Goal: Communication & Community: Answer question/provide support

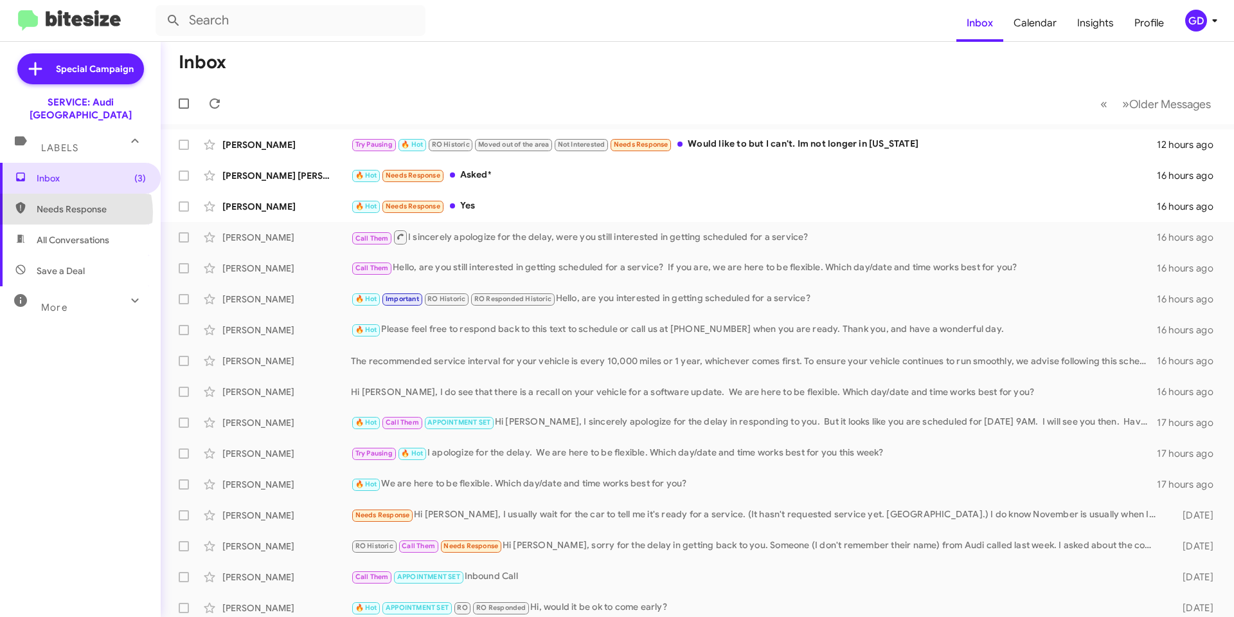
click at [71, 203] on span "Needs Response" at bounding box center [91, 209] width 109 height 13
type input "in:needs-response"
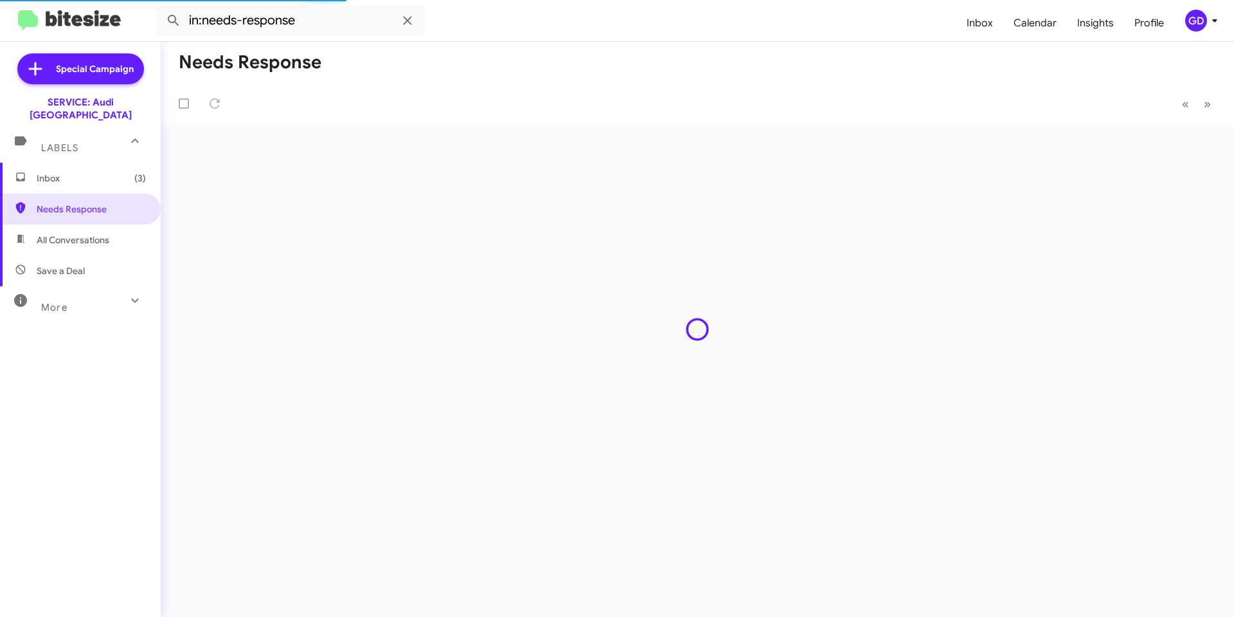
click at [1195, 20] on div "GD" at bounding box center [1196, 21] width 22 height 22
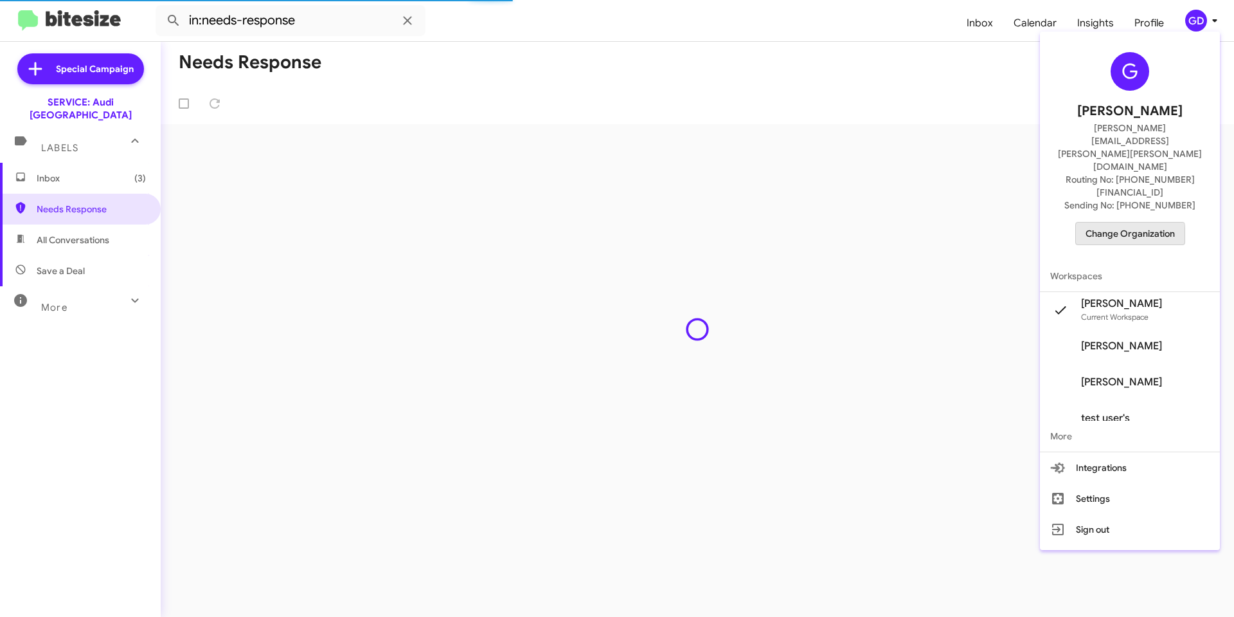
click at [1119, 222] on span "Change Organization" at bounding box center [1130, 233] width 89 height 22
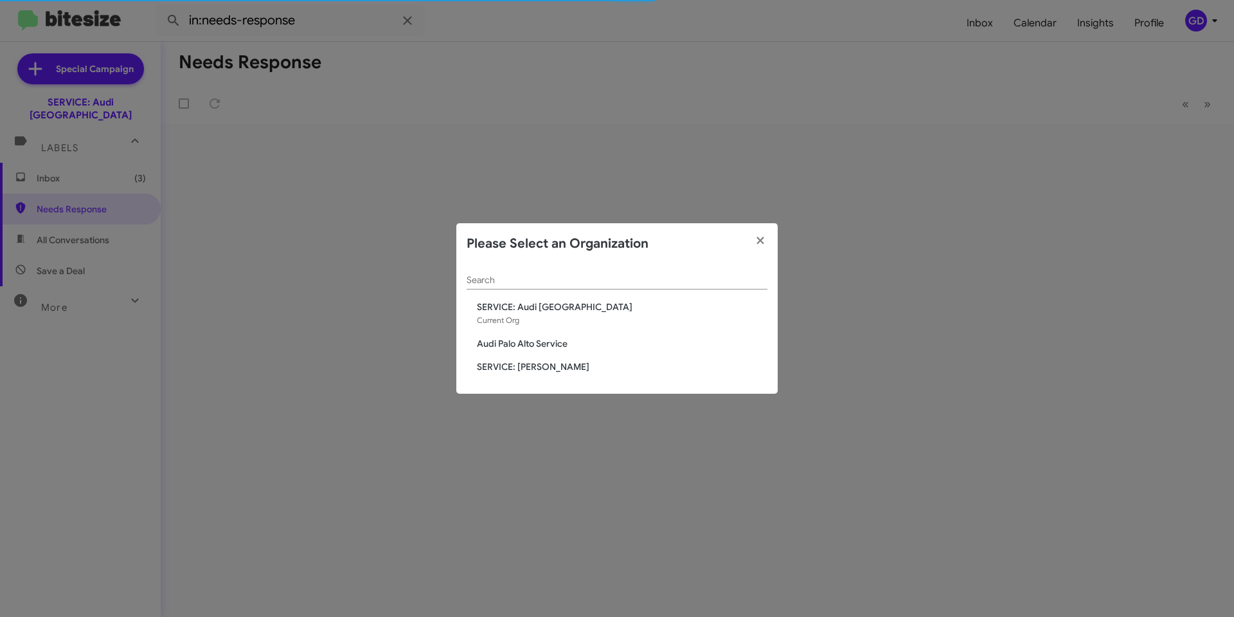
click at [531, 341] on span "Audi Palo Alto Service" at bounding box center [622, 343] width 291 height 13
click at [521, 344] on span "Audi Palo Alto Service" at bounding box center [622, 343] width 291 height 13
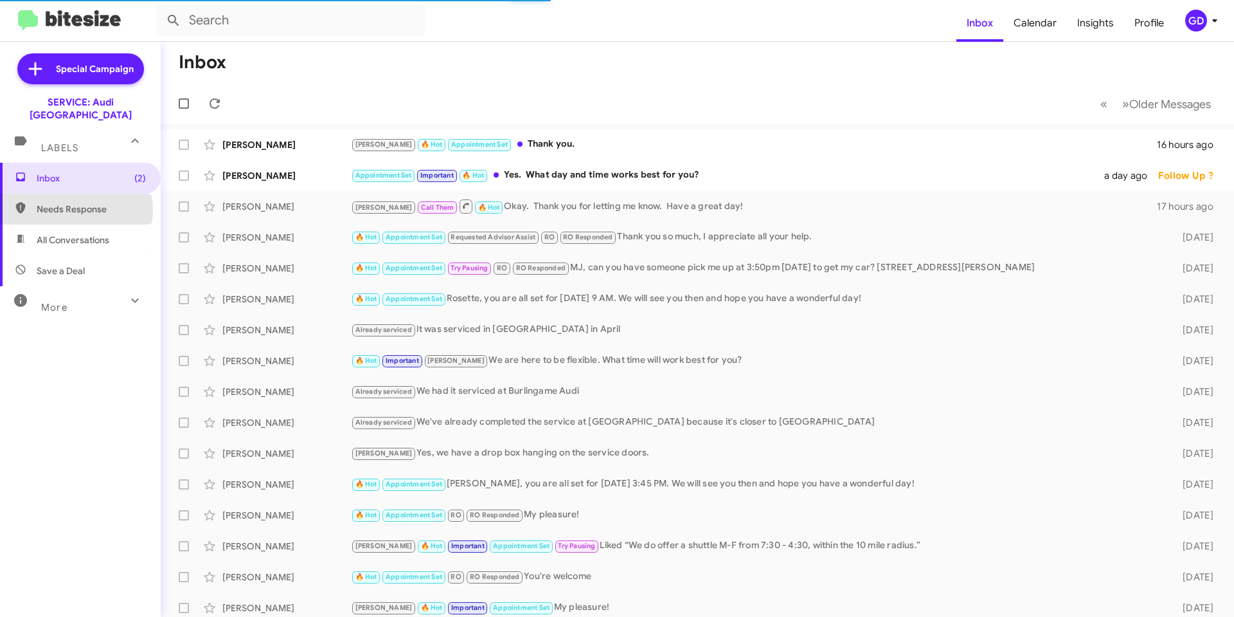
click at [77, 203] on span "Needs Response" at bounding box center [91, 209] width 109 height 13
type input "in:needs-response"
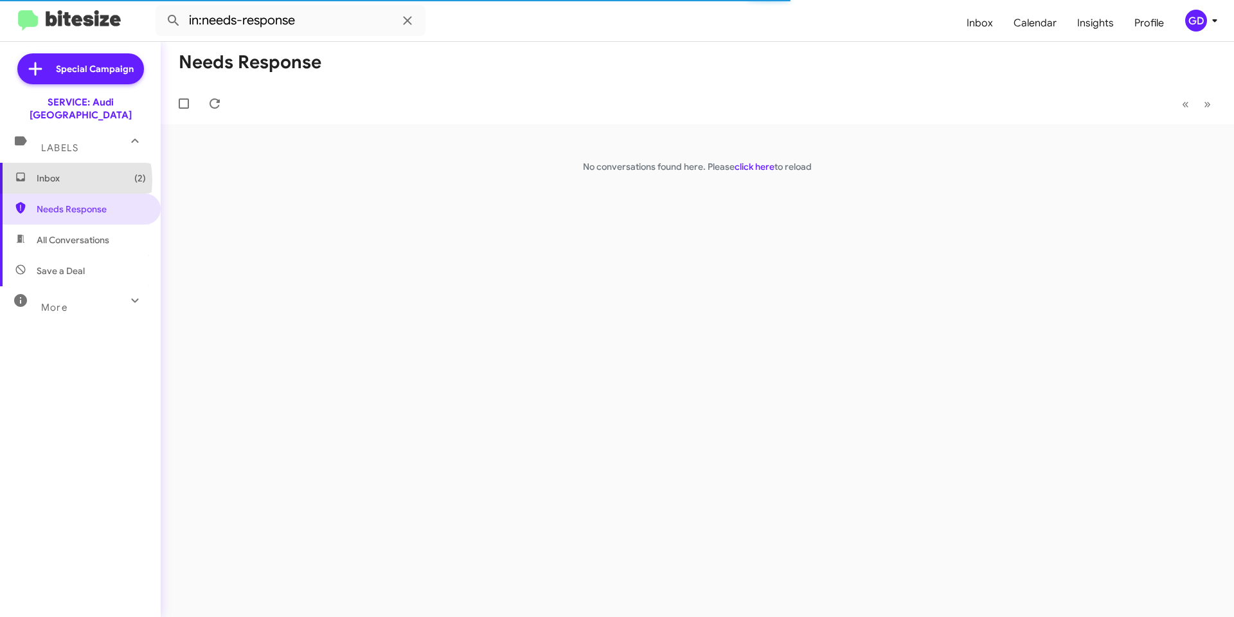
click at [54, 172] on span "Inbox (2)" at bounding box center [91, 178] width 109 height 13
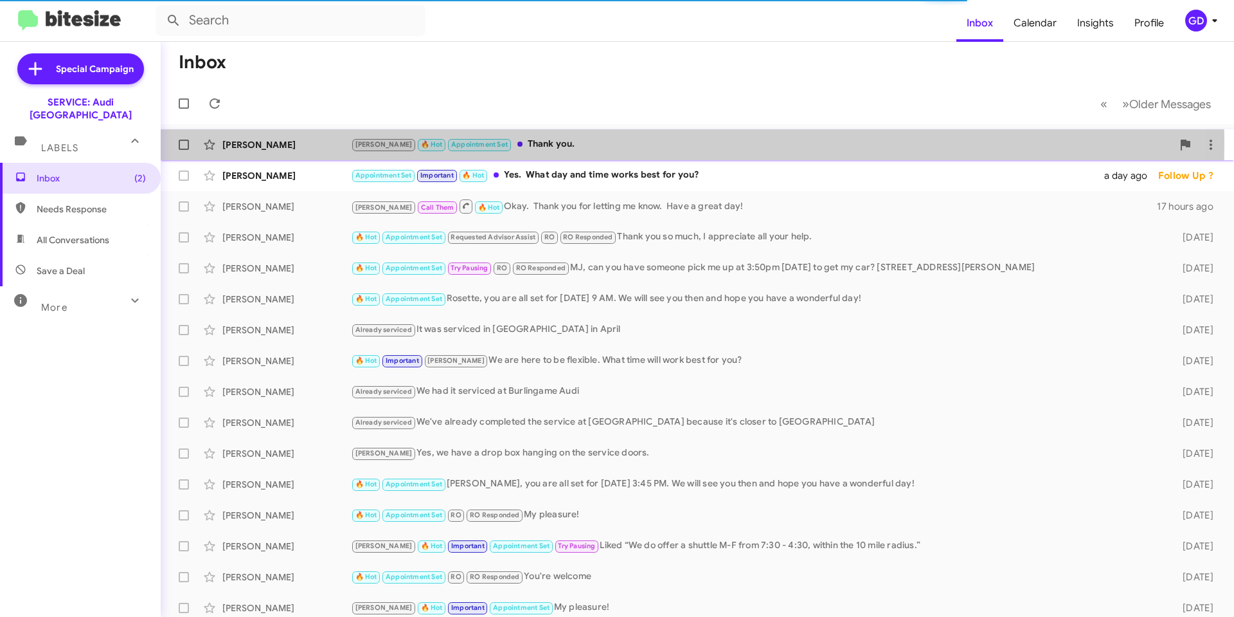
click at [236, 145] on div "Dan Gardner" at bounding box center [286, 144] width 129 height 13
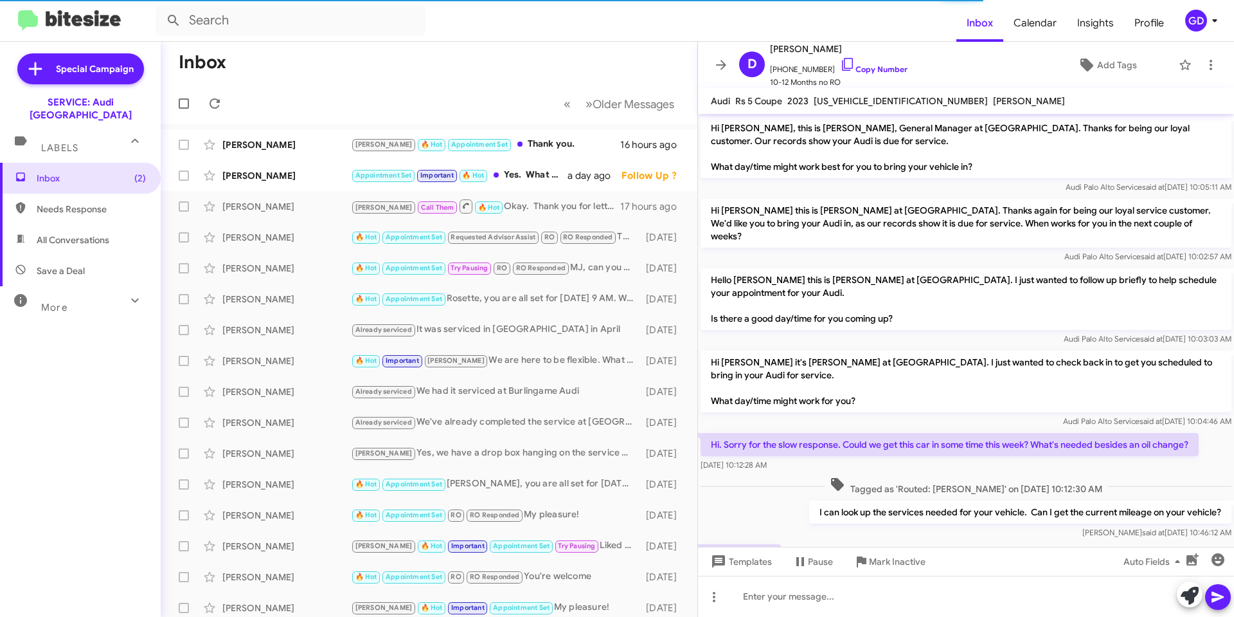
scroll to position [386, 0]
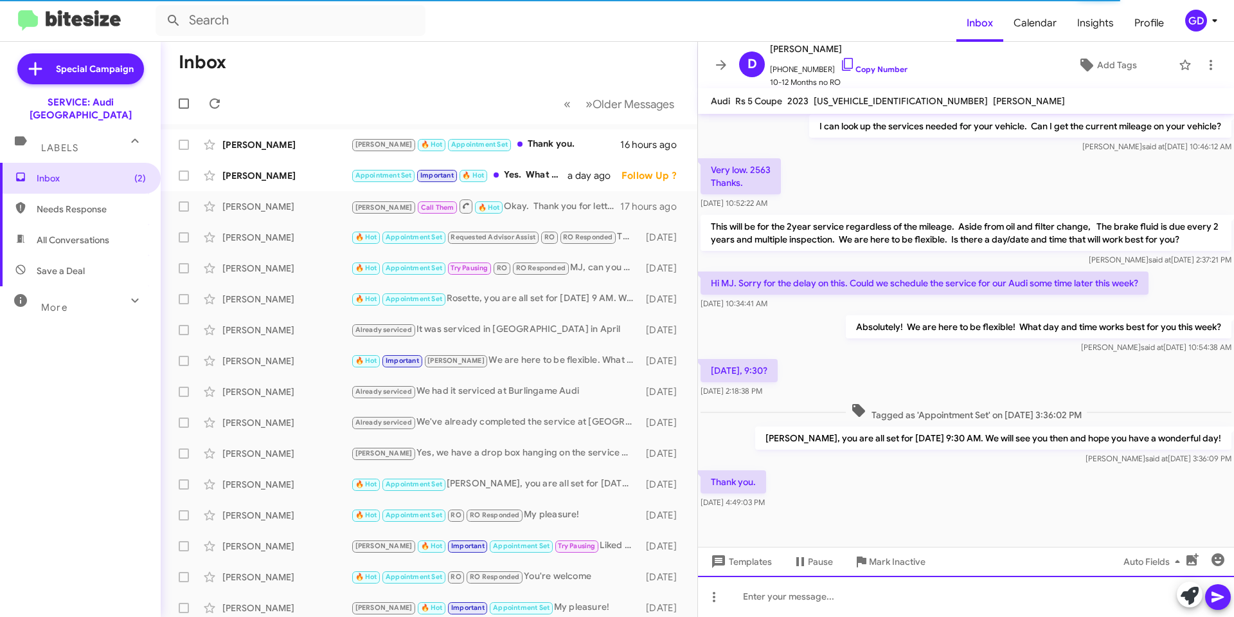
click at [741, 598] on div at bounding box center [966, 595] width 536 height 41
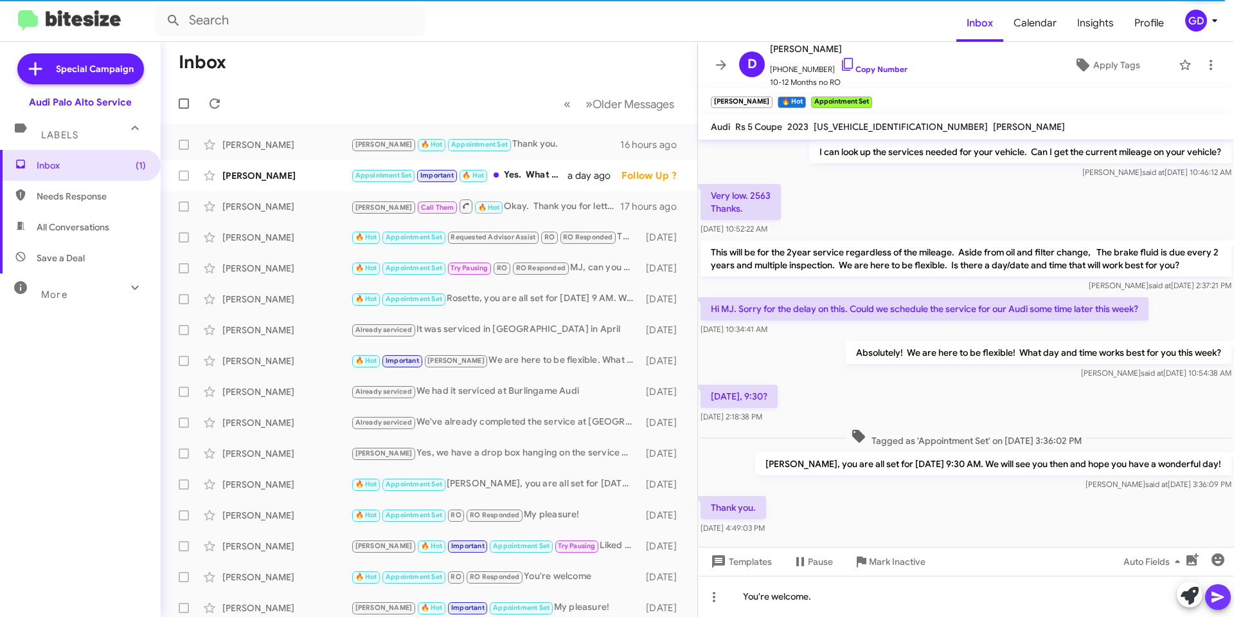
click at [1211, 600] on icon at bounding box center [1218, 596] width 15 height 15
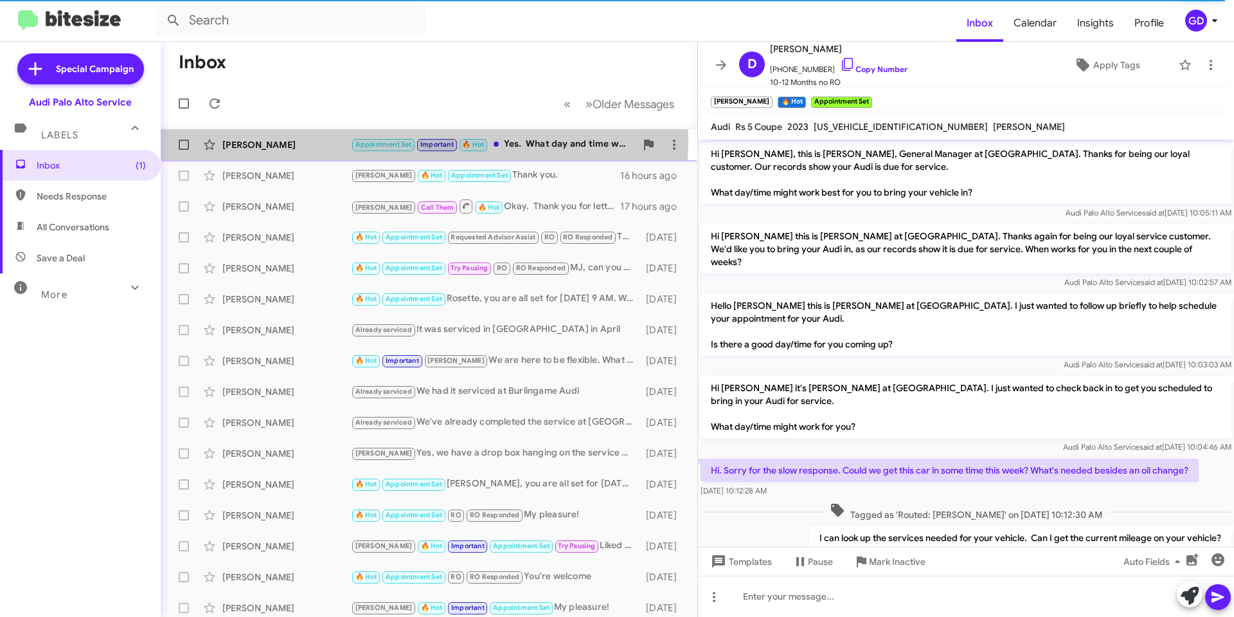
click at [253, 140] on div "[PERSON_NAME]" at bounding box center [286, 144] width 129 height 13
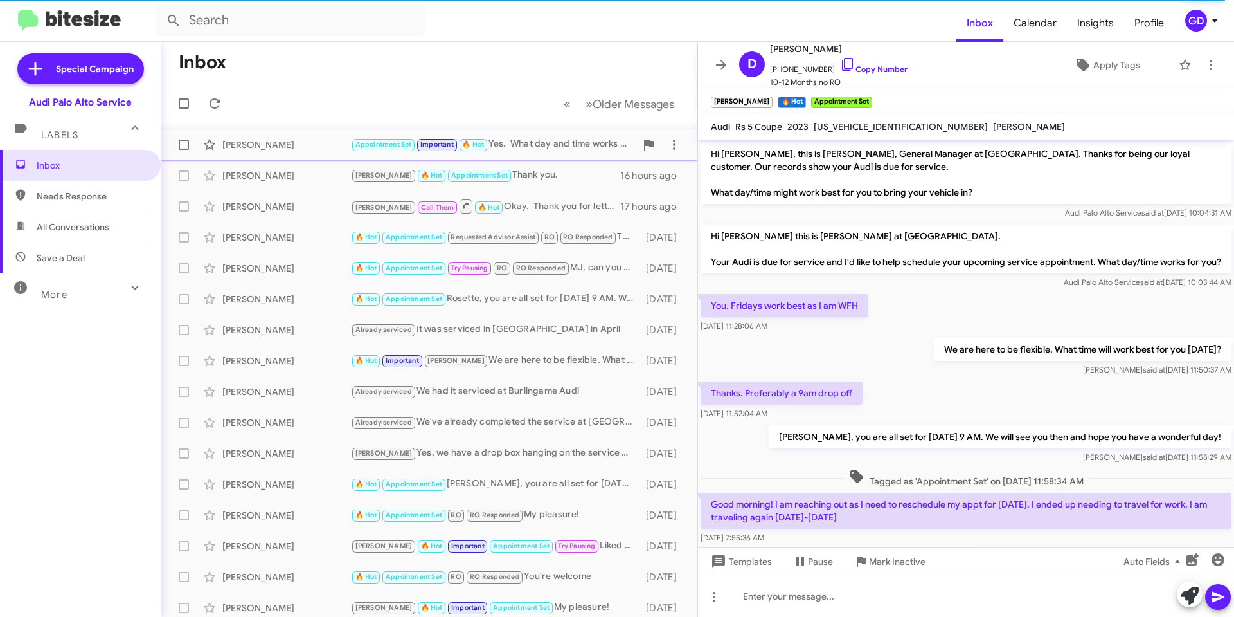
scroll to position [179, 0]
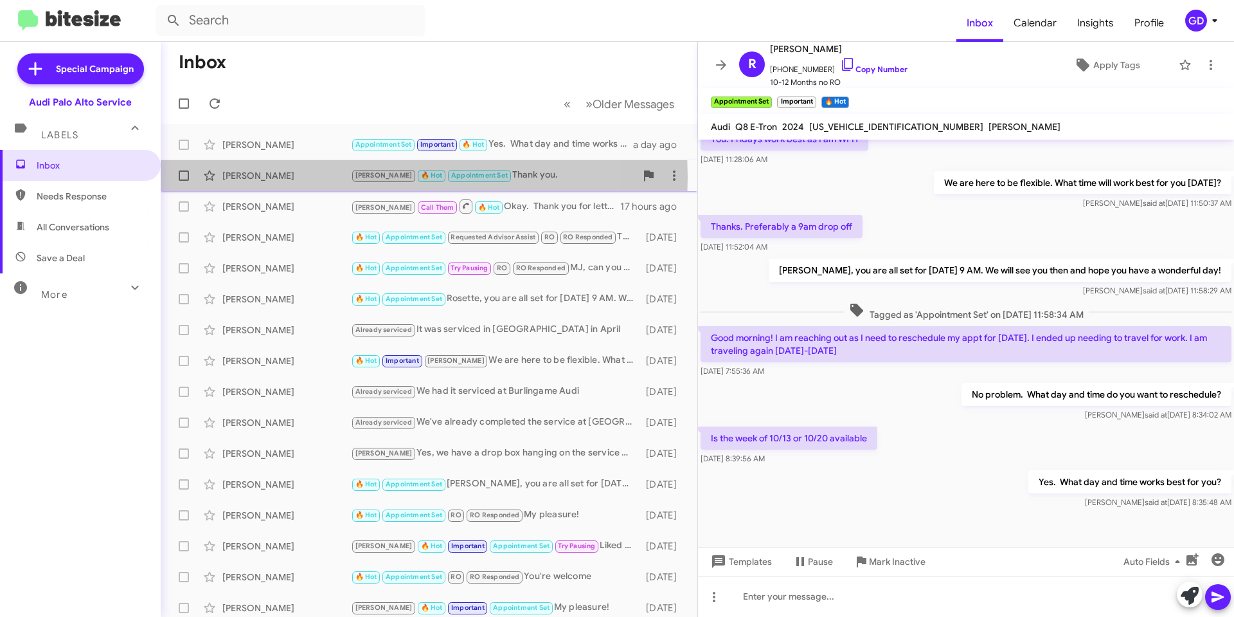
click at [246, 177] on div "[PERSON_NAME]" at bounding box center [286, 175] width 129 height 13
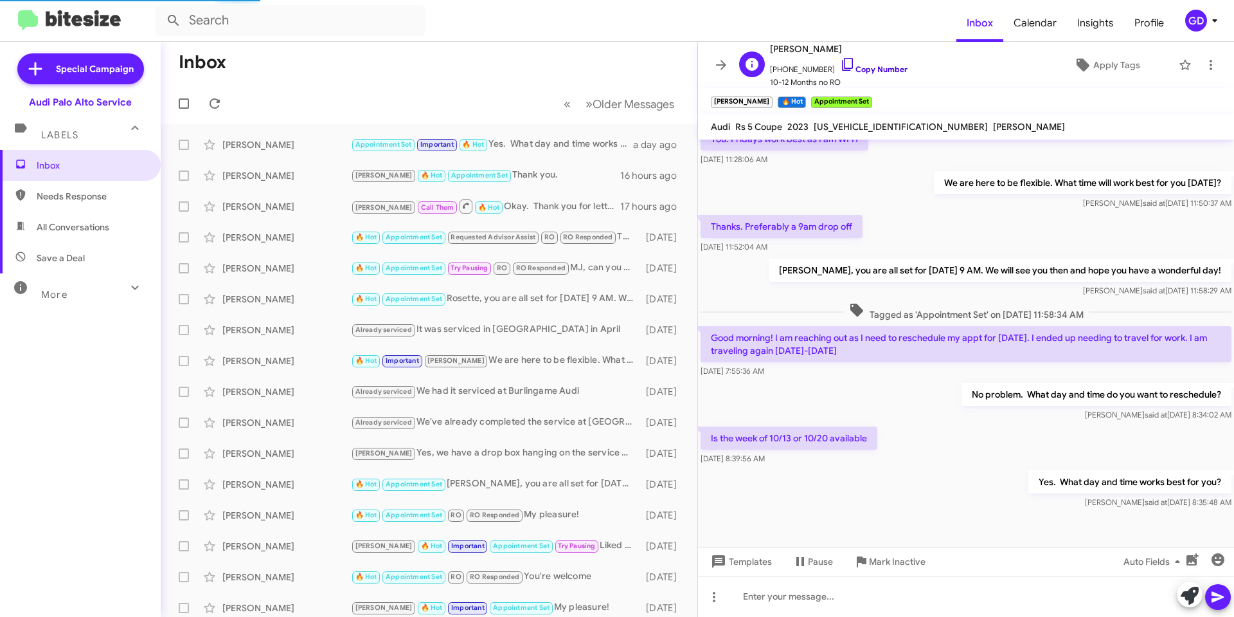
click at [869, 70] on link "Copy Number" at bounding box center [874, 69] width 68 height 10
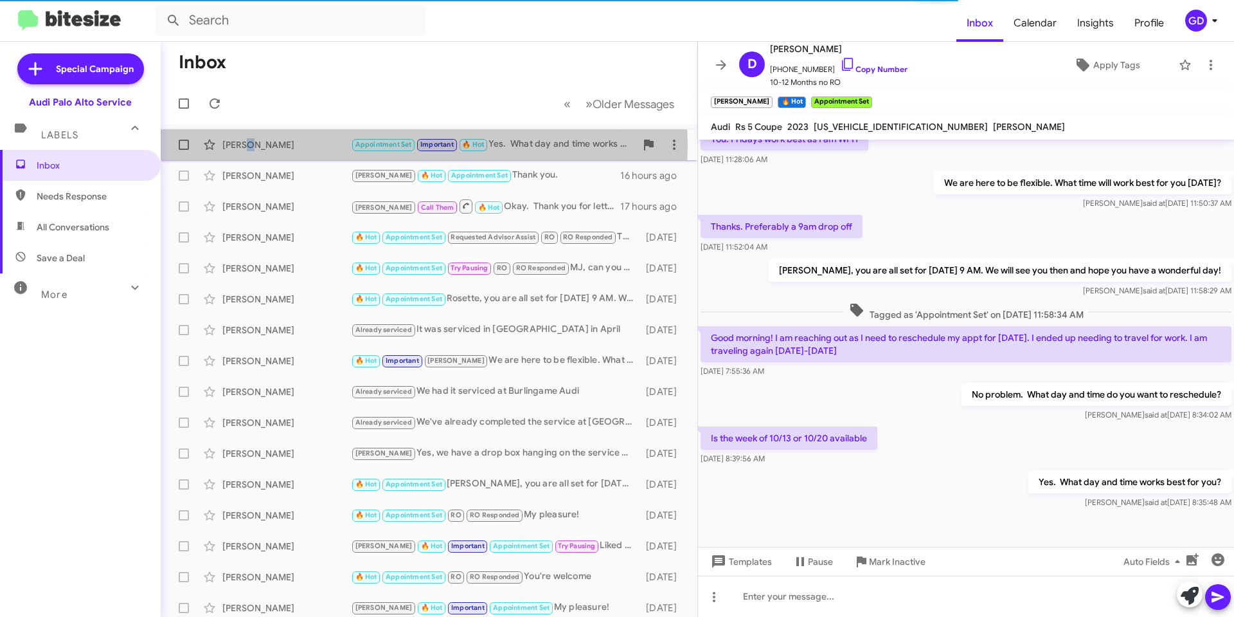
click at [246, 147] on div "[PERSON_NAME]" at bounding box center [286, 144] width 129 height 13
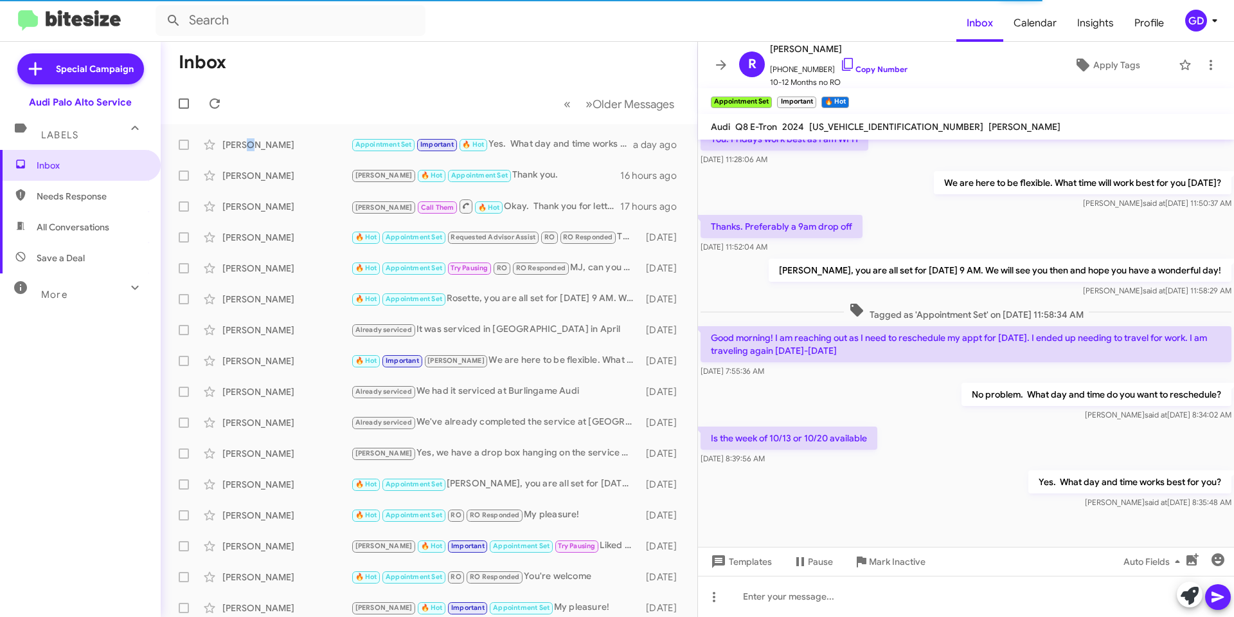
click at [52, 192] on span "Needs Response" at bounding box center [91, 196] width 109 height 13
type input "in:needs-response"
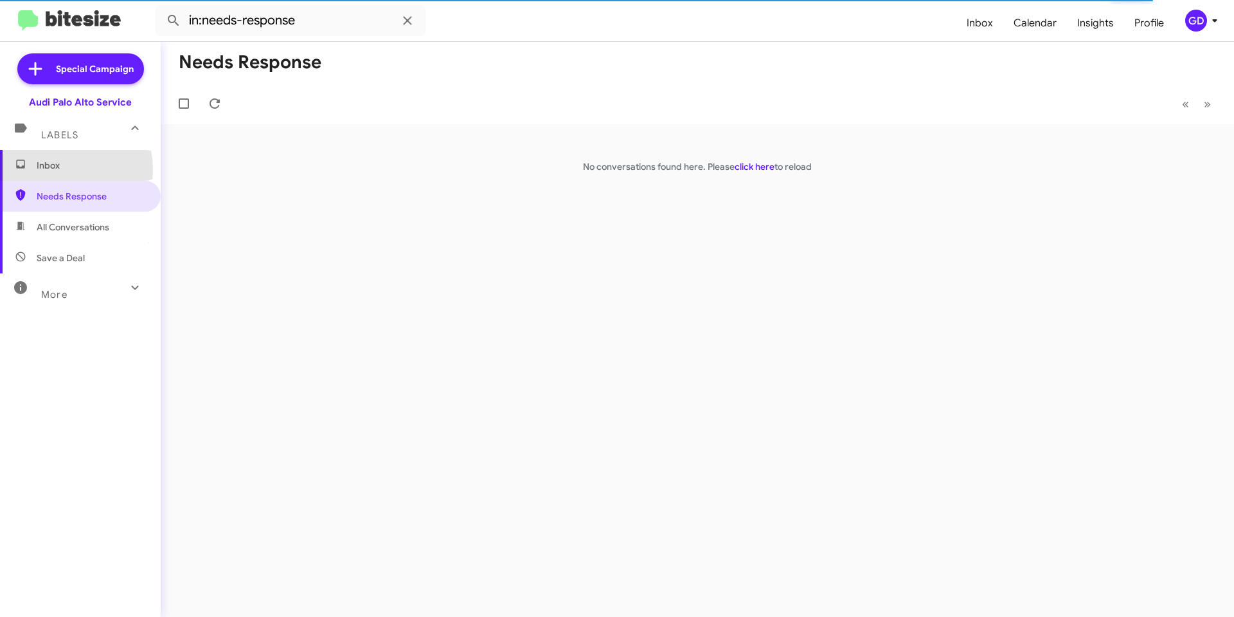
click at [48, 170] on span "Inbox" at bounding box center [91, 165] width 109 height 13
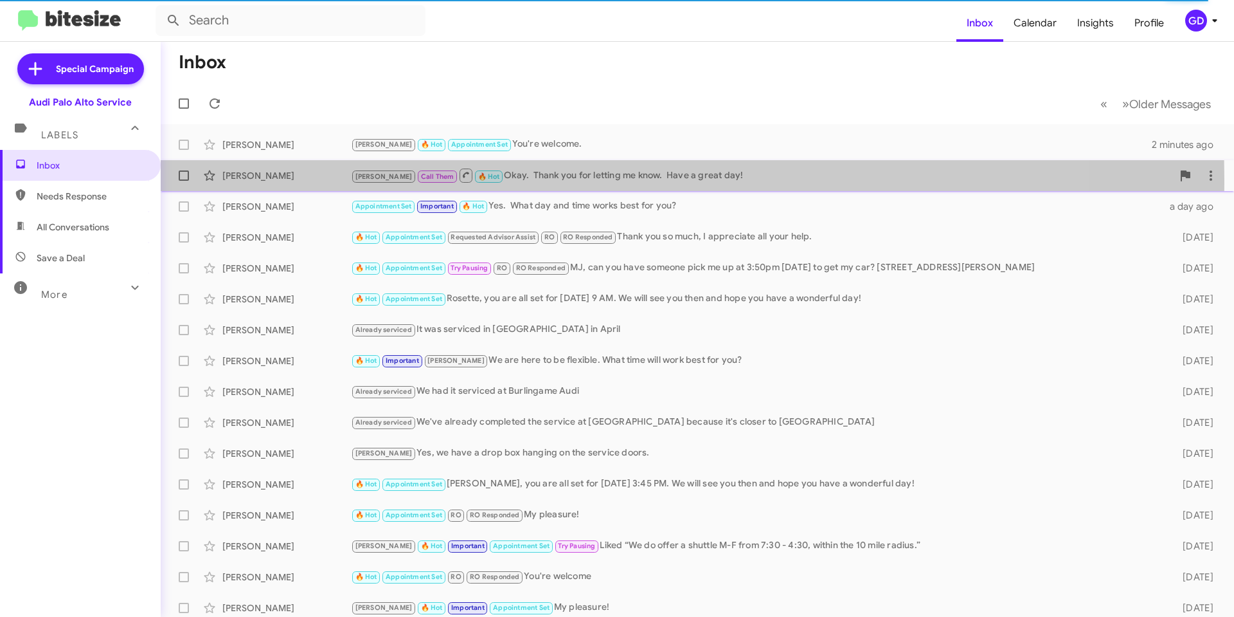
click at [258, 179] on div "[PERSON_NAME]" at bounding box center [286, 175] width 129 height 13
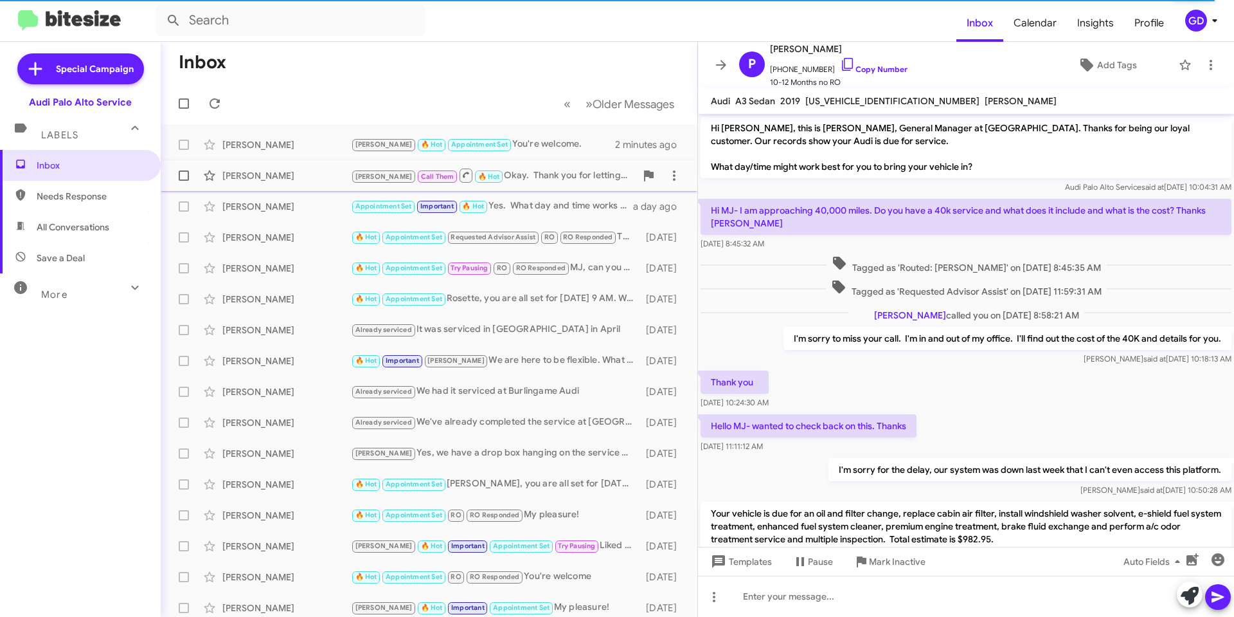
scroll to position [235, 0]
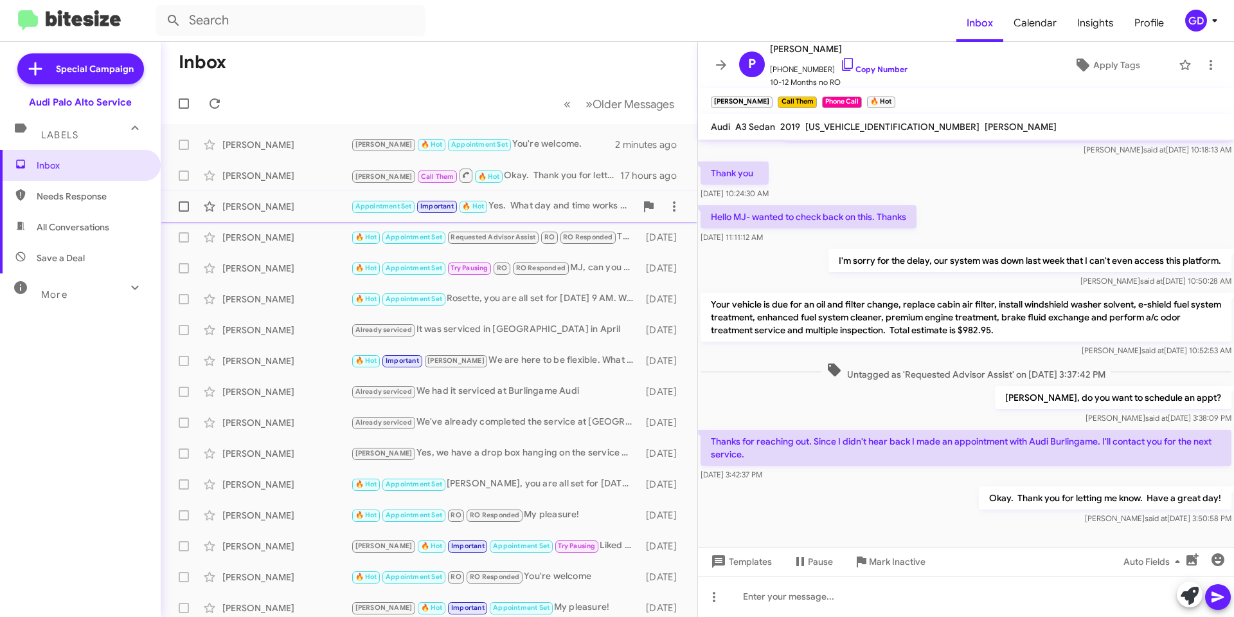
click at [257, 204] on div "[PERSON_NAME]" at bounding box center [286, 206] width 129 height 13
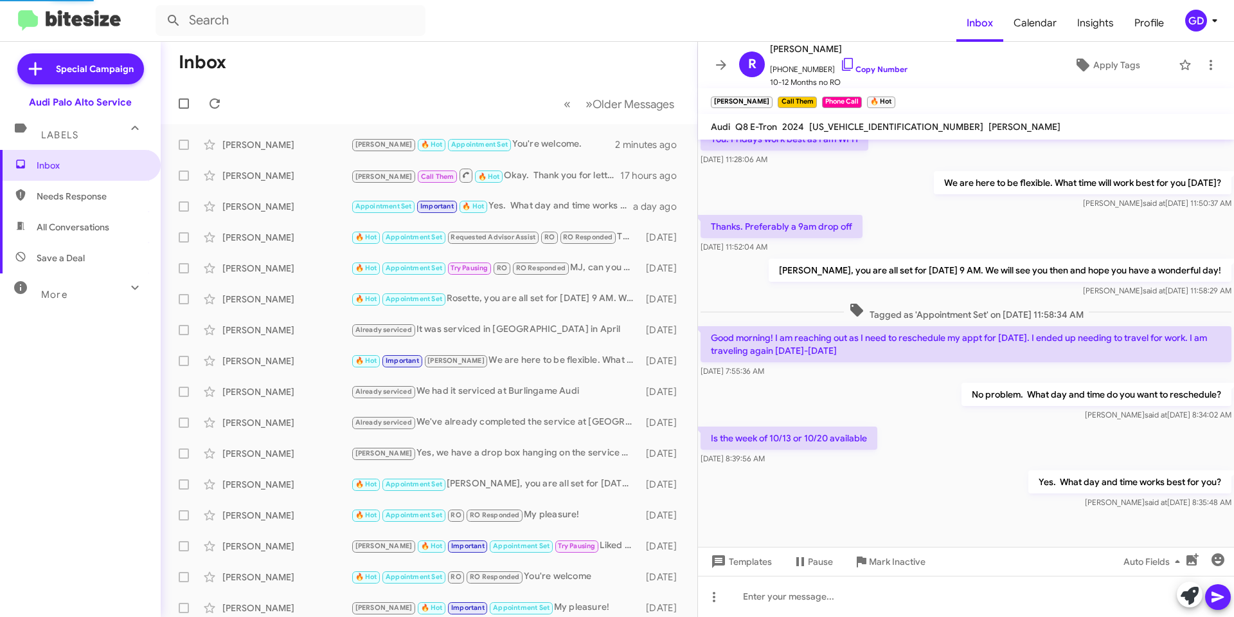
scroll to position [179, 0]
click at [869, 67] on link "Copy Number" at bounding box center [874, 69] width 68 height 10
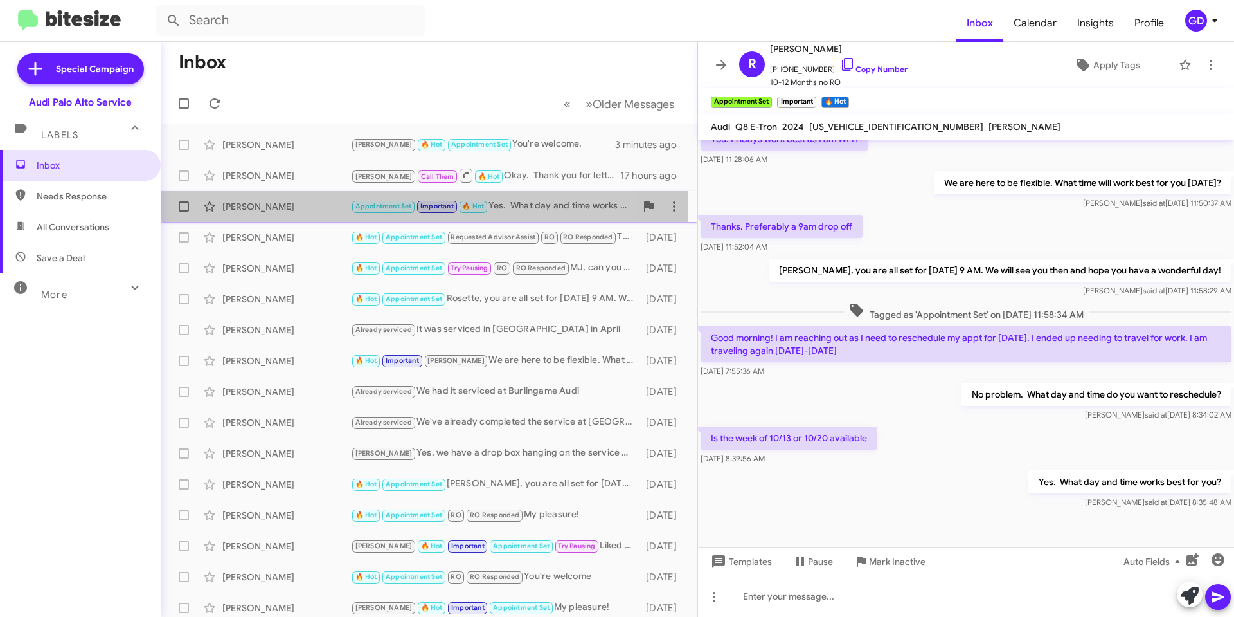
click at [253, 215] on div "Razia Ahmad Appointment Set Important 🔥 Hot Yes. What day and time works best f…" at bounding box center [429, 207] width 516 height 26
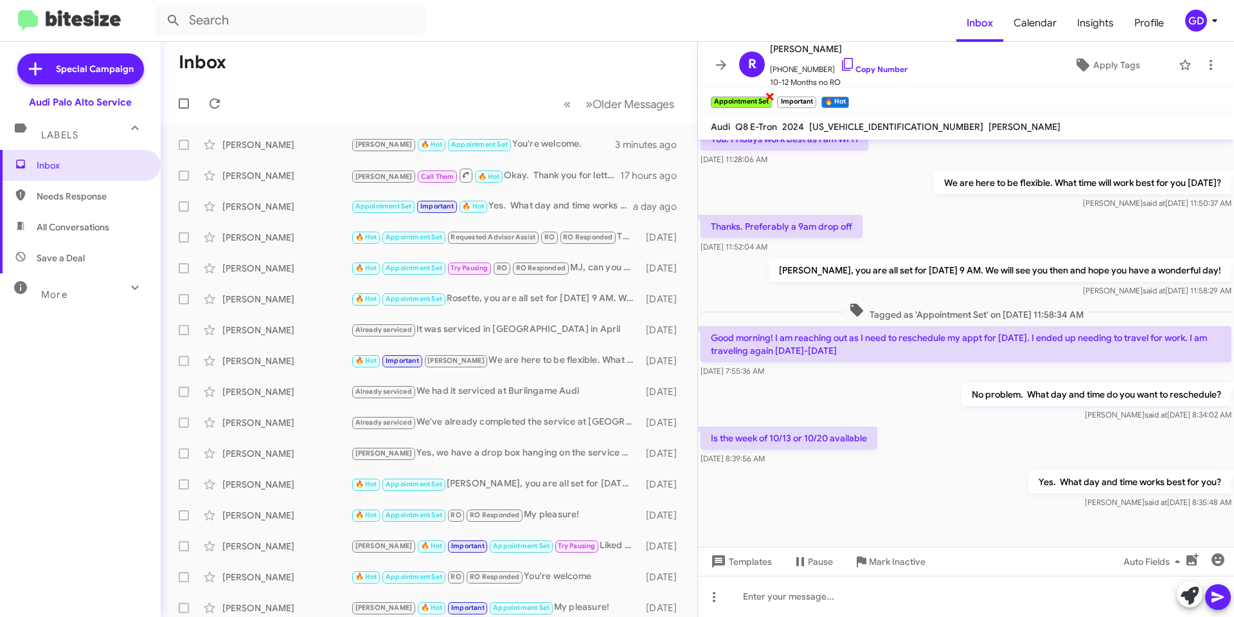
click at [770, 92] on span "×" at bounding box center [770, 95] width 10 height 15
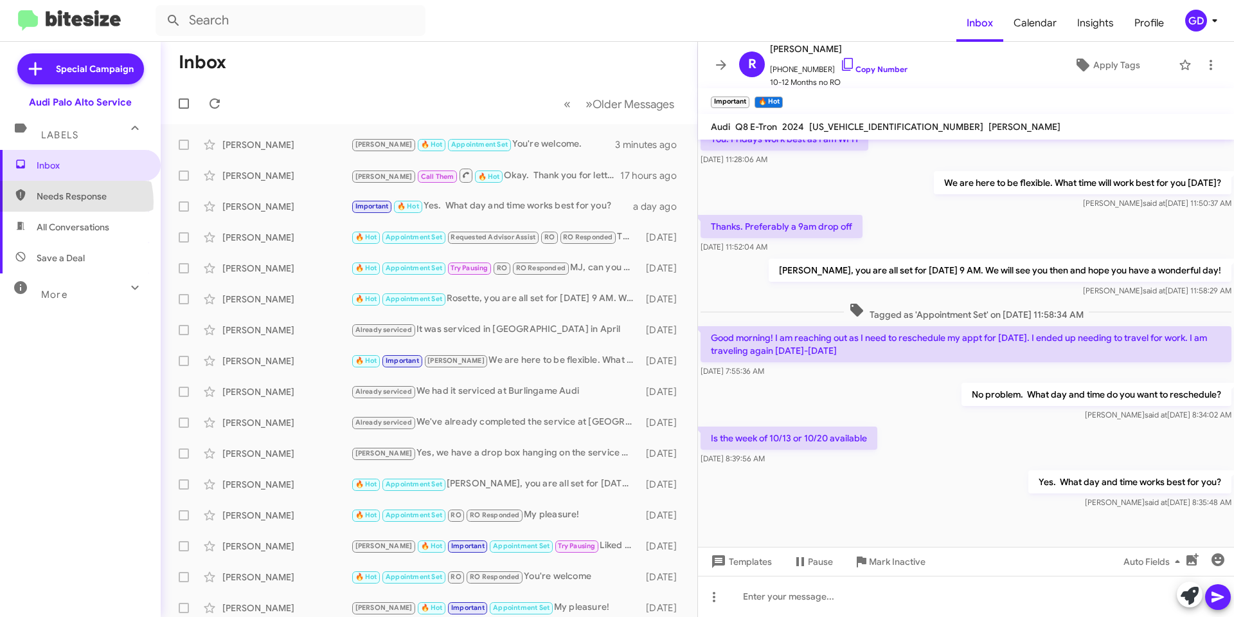
click at [67, 202] on span "Needs Response" at bounding box center [91, 196] width 109 height 13
type input "in:needs-response"
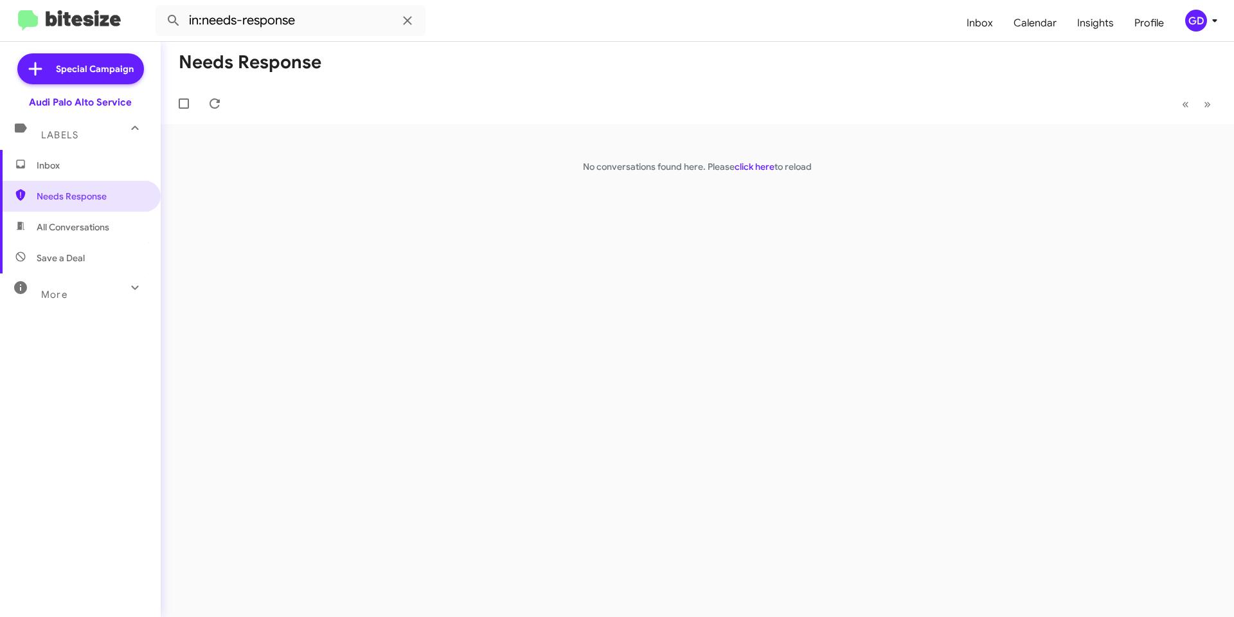
click at [1202, 22] on div "GD" at bounding box center [1196, 21] width 22 height 22
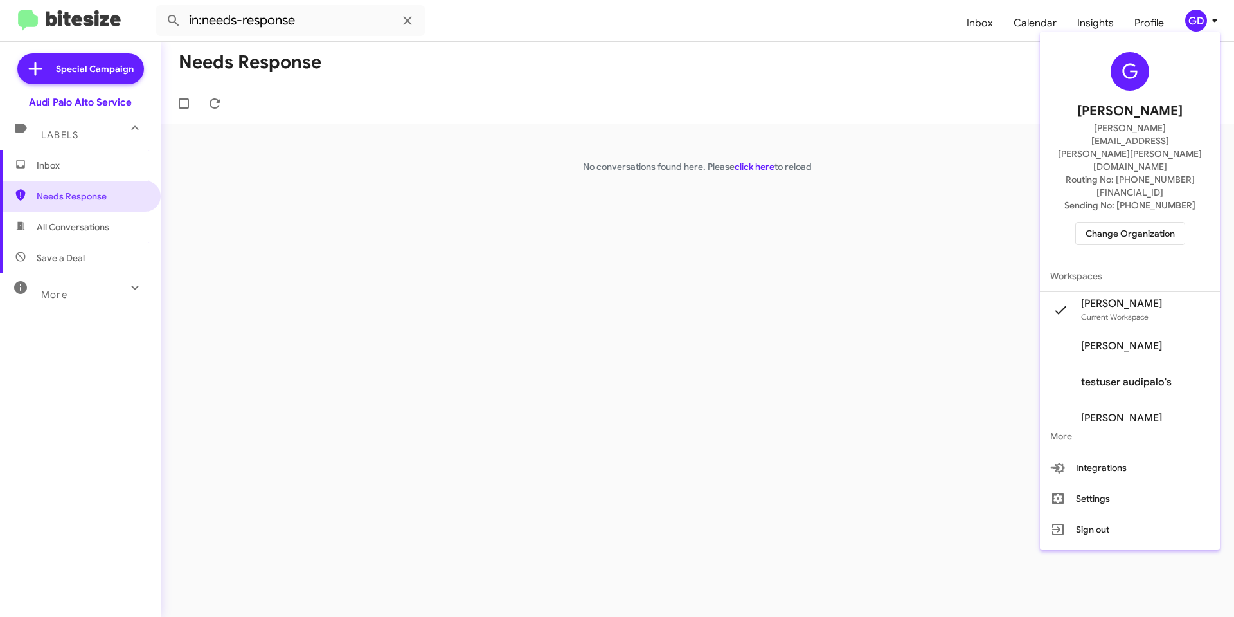
click at [1126, 222] on span "Change Organization" at bounding box center [1130, 233] width 89 height 22
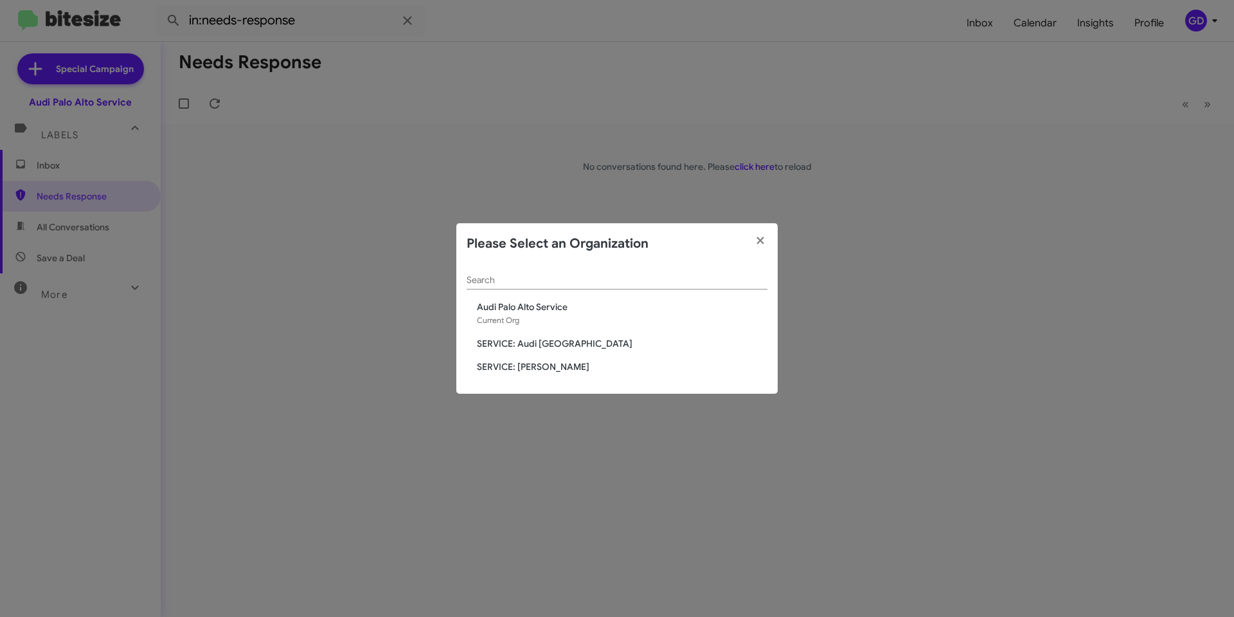
click at [543, 343] on span "SERVICE: Audi Oakland" at bounding box center [622, 343] width 291 height 13
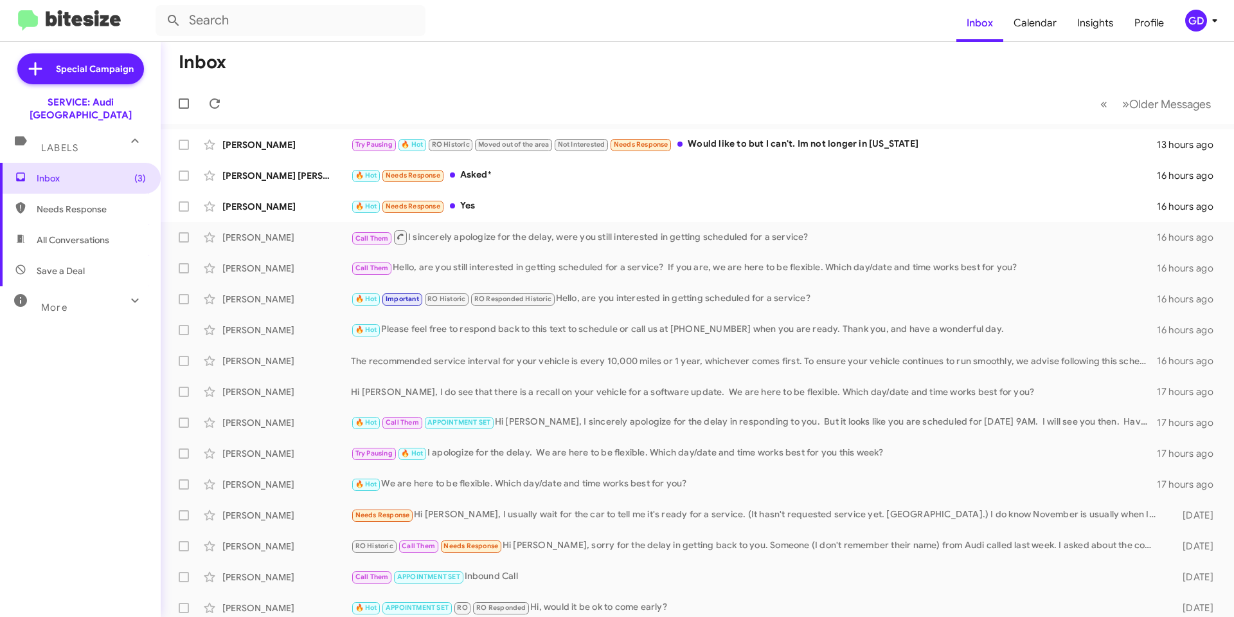
click at [43, 203] on span "Needs Response" at bounding box center [91, 209] width 109 height 13
type input "in:needs-response"
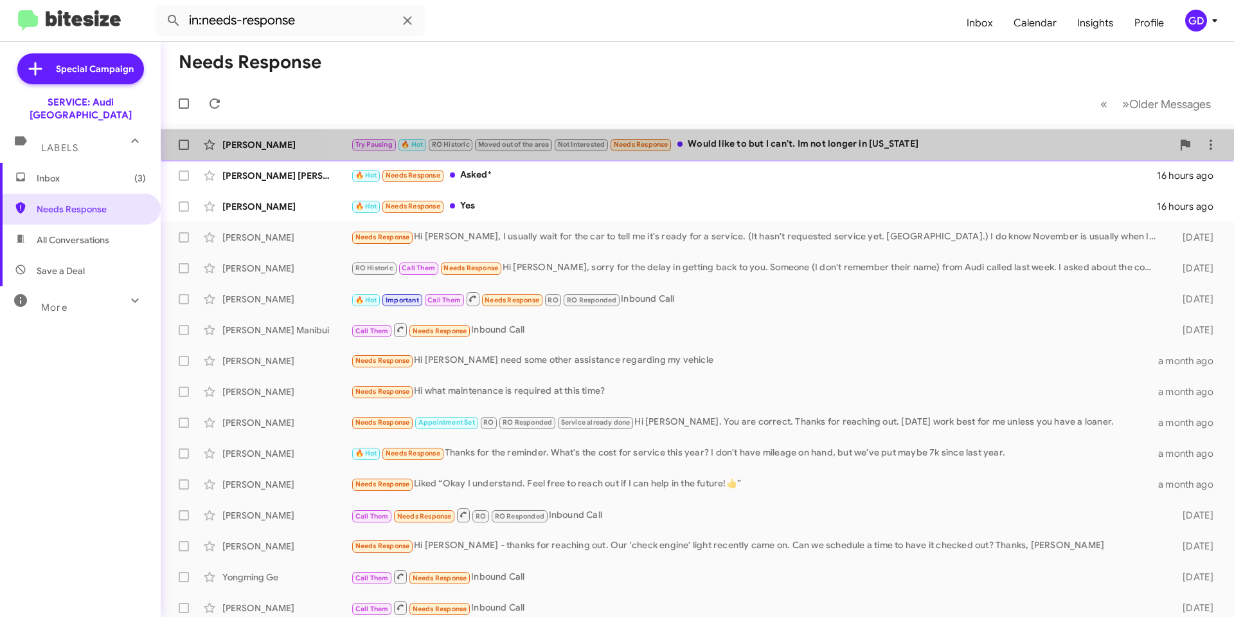
click at [774, 143] on div "Try Pausing 🔥 Hot RO Historic Moved out of the area Not Interested Needs Respon…" at bounding box center [762, 144] width 822 height 15
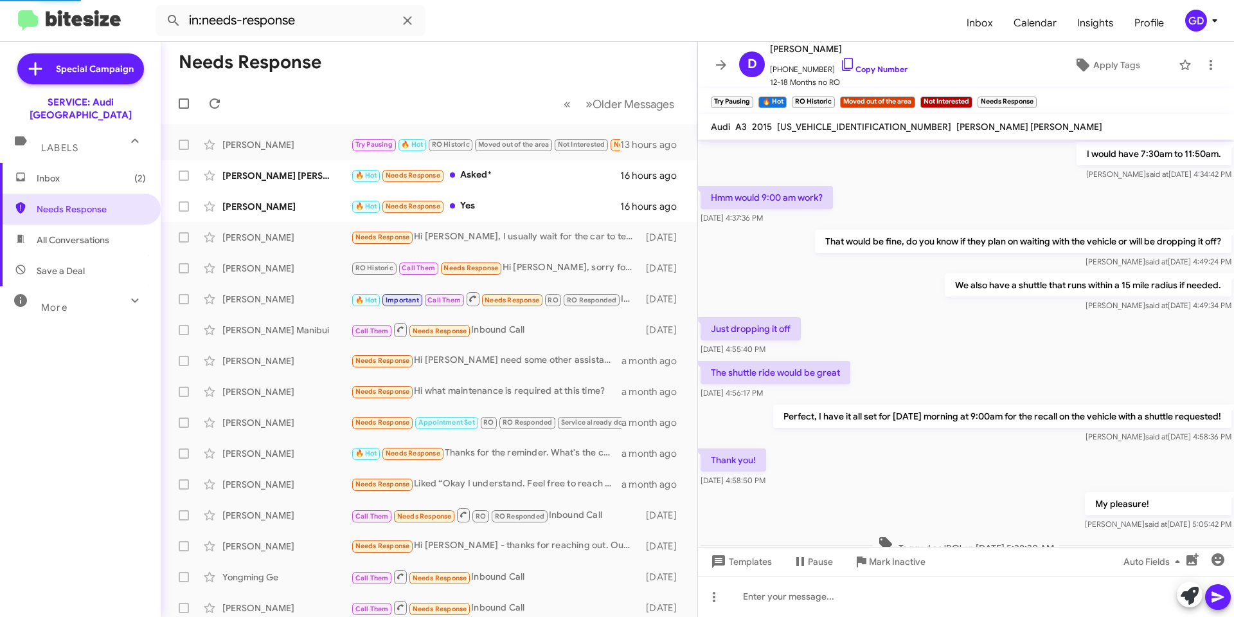
scroll to position [379, 0]
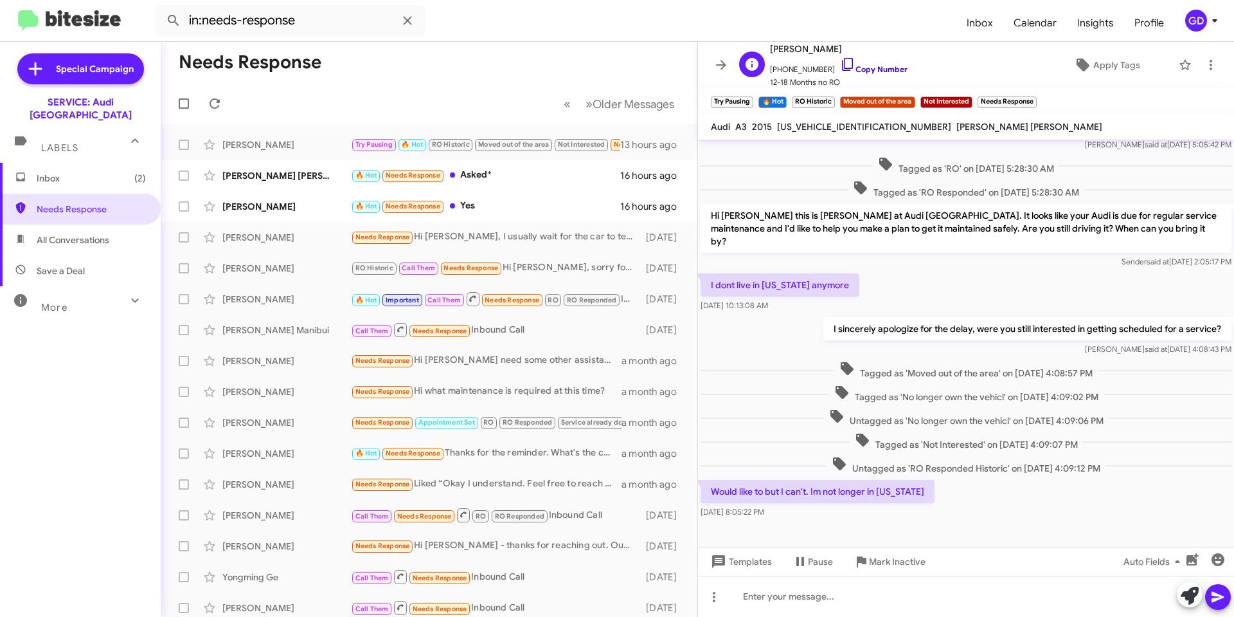
click at [869, 68] on link "Copy Number" at bounding box center [874, 69] width 68 height 10
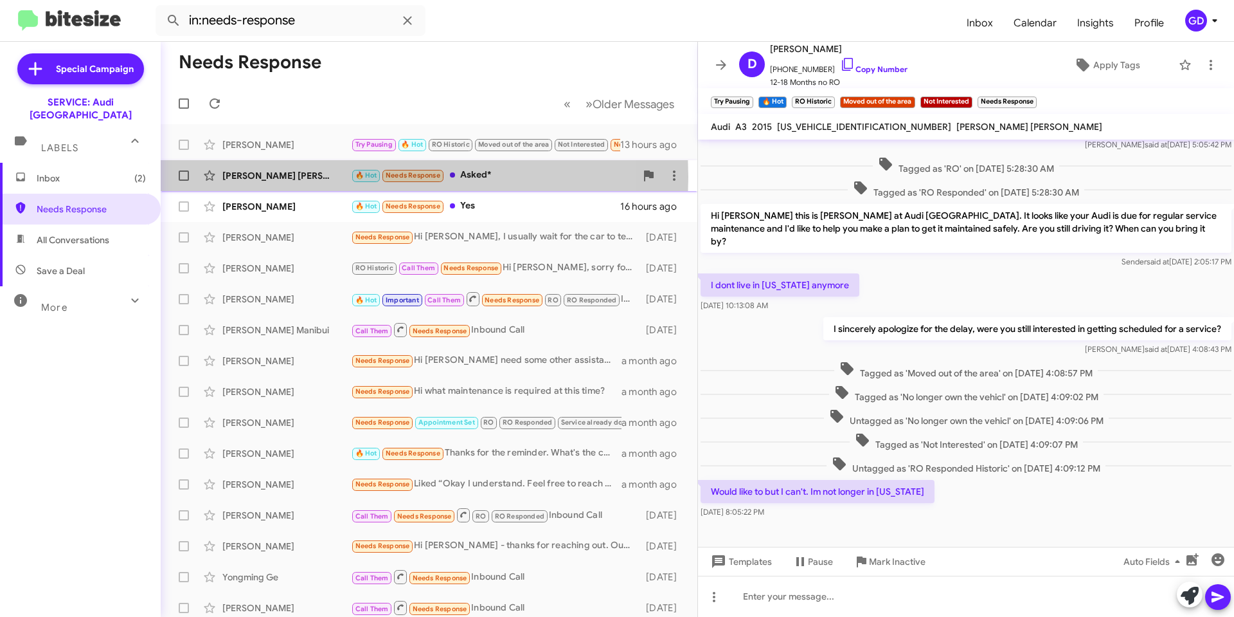
click at [253, 177] on div "Marisa Tom" at bounding box center [286, 175] width 129 height 13
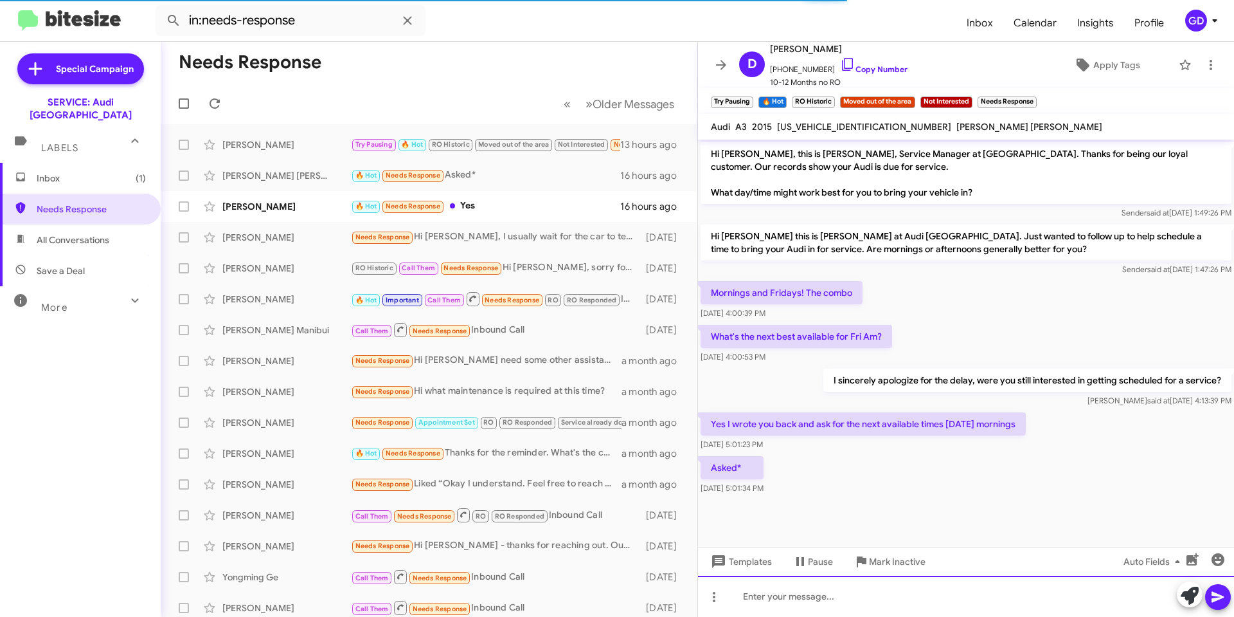
click at [745, 590] on div at bounding box center [966, 595] width 536 height 41
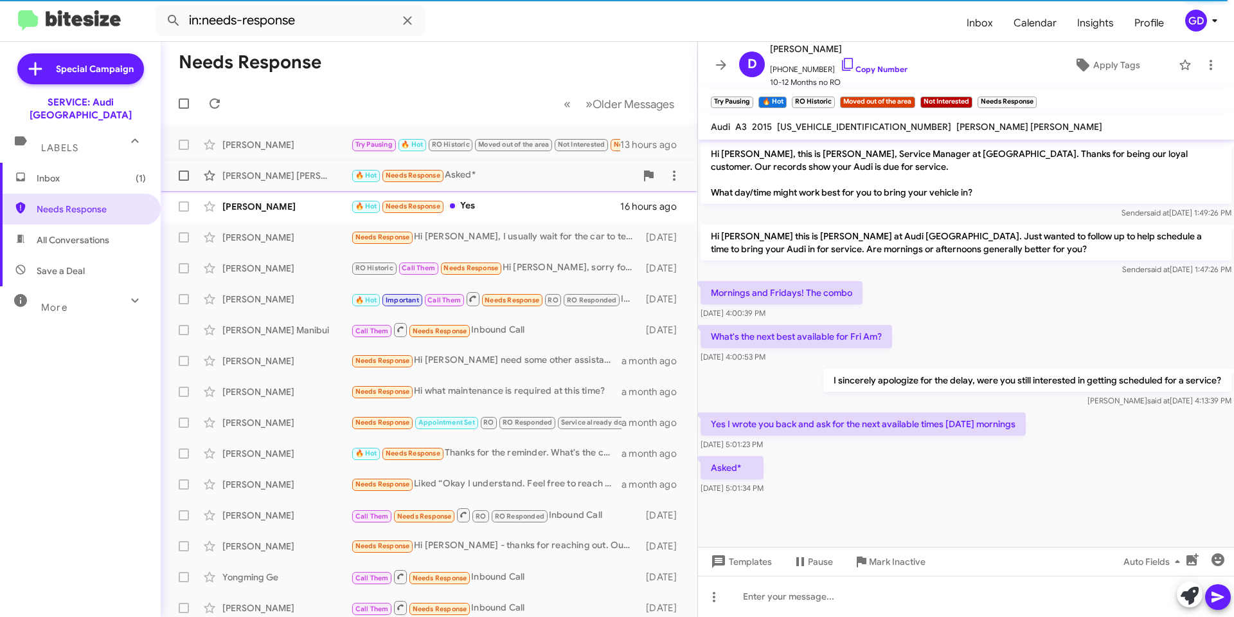
click at [250, 172] on div "Marisa Tom" at bounding box center [286, 175] width 129 height 13
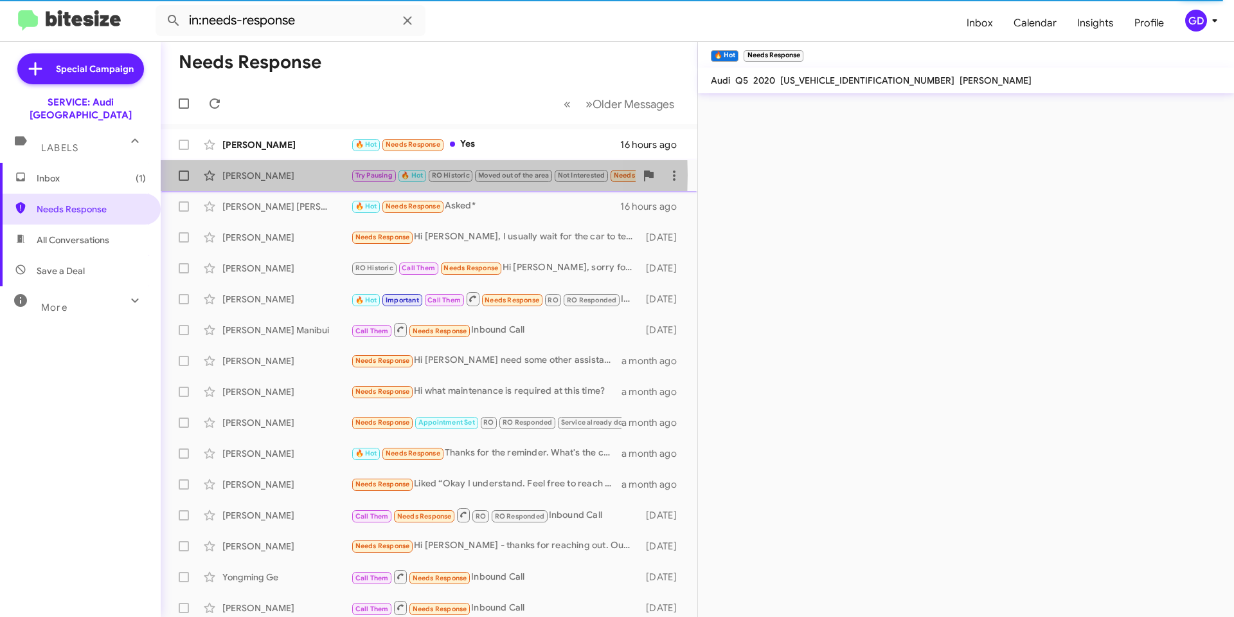
click at [247, 175] on div "Daniel Lopez" at bounding box center [286, 175] width 129 height 13
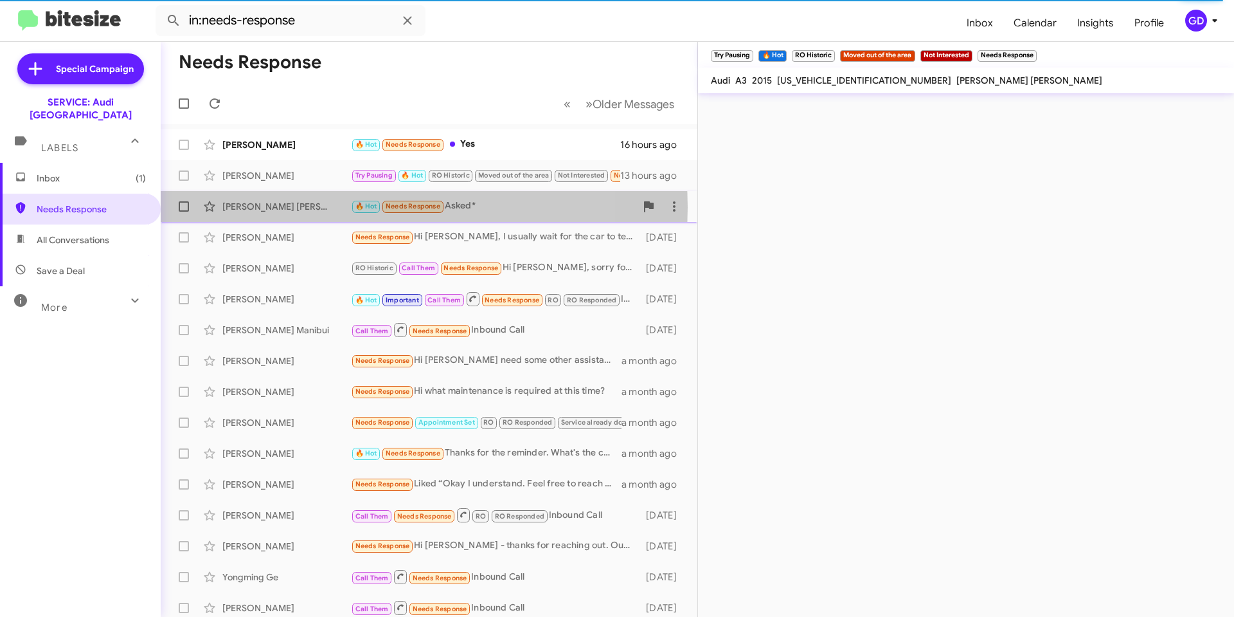
click at [243, 207] on div "Marisa Tom" at bounding box center [286, 206] width 129 height 13
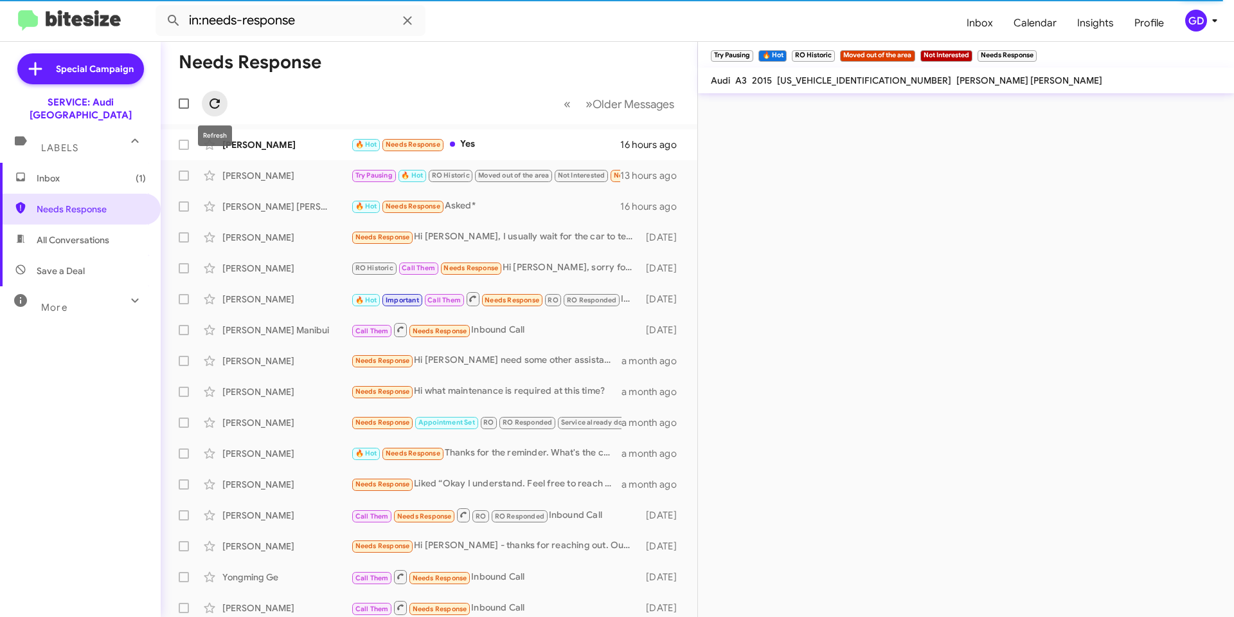
click at [215, 104] on icon at bounding box center [214, 103] width 15 height 15
click at [41, 172] on span "Inbox (1)" at bounding box center [91, 178] width 109 height 13
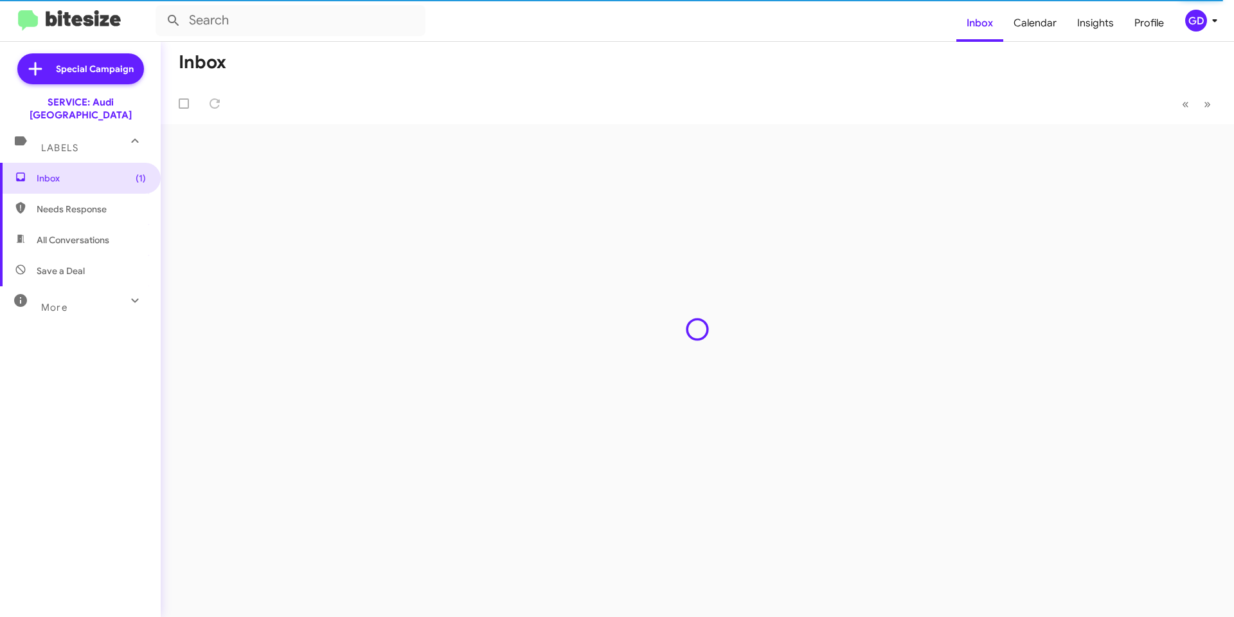
click at [1187, 13] on span "GD" at bounding box center [1204, 21] width 39 height 22
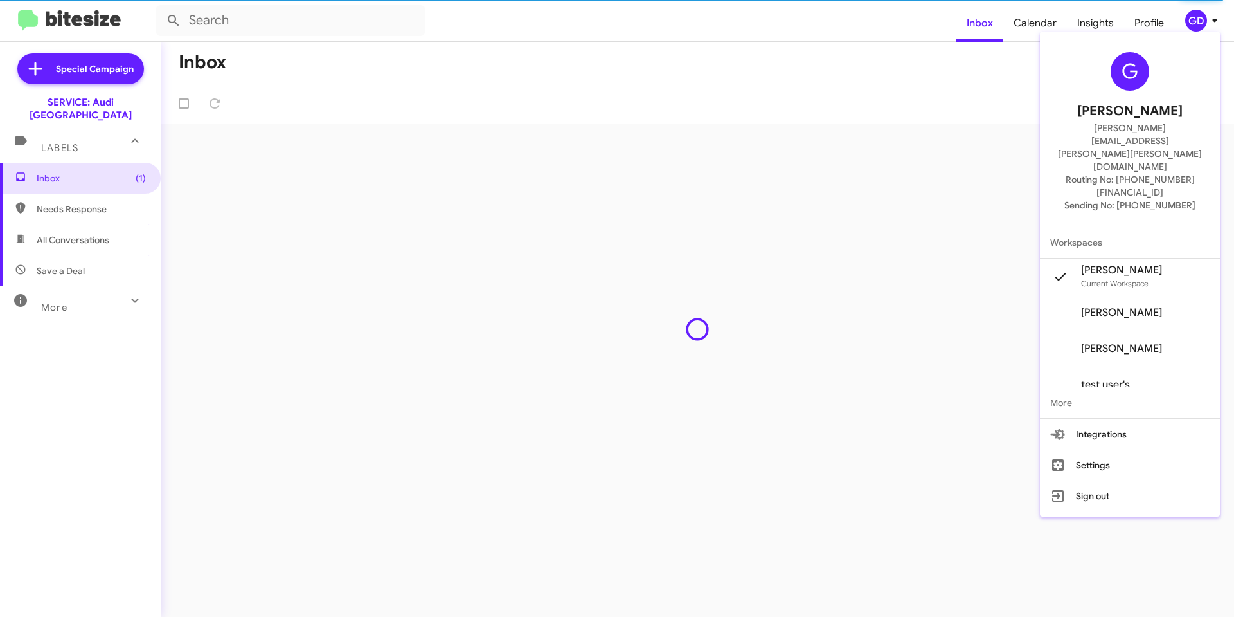
click at [1196, 26] on div at bounding box center [617, 308] width 1234 height 617
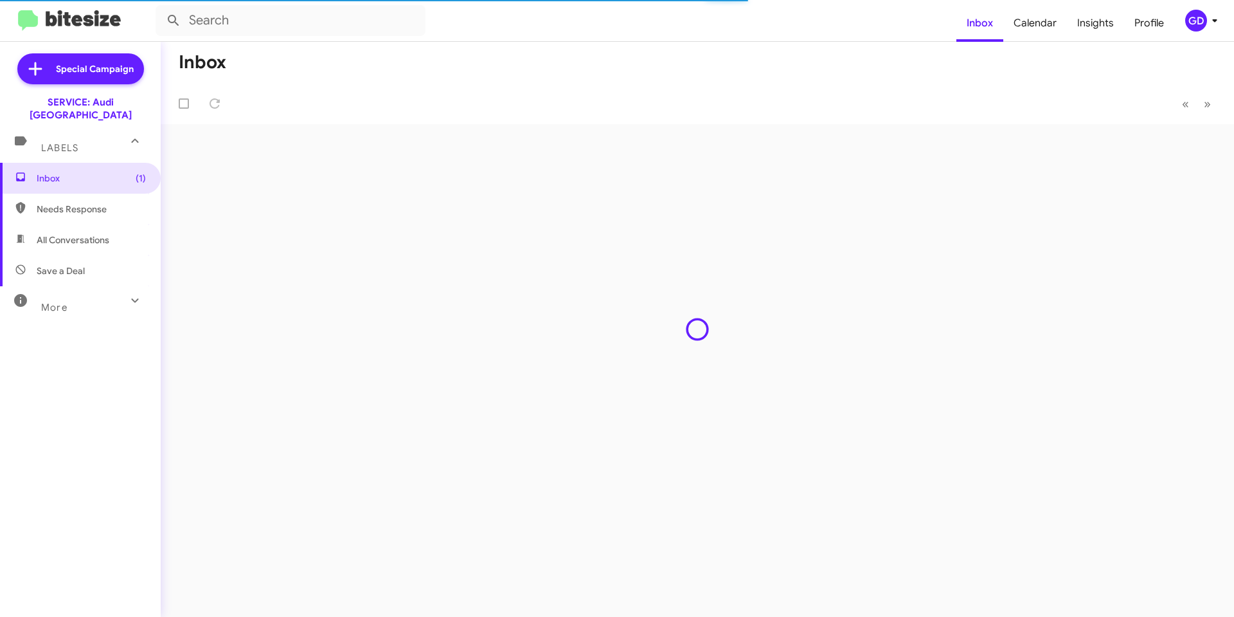
click at [1192, 21] on div "GD" at bounding box center [1196, 21] width 22 height 22
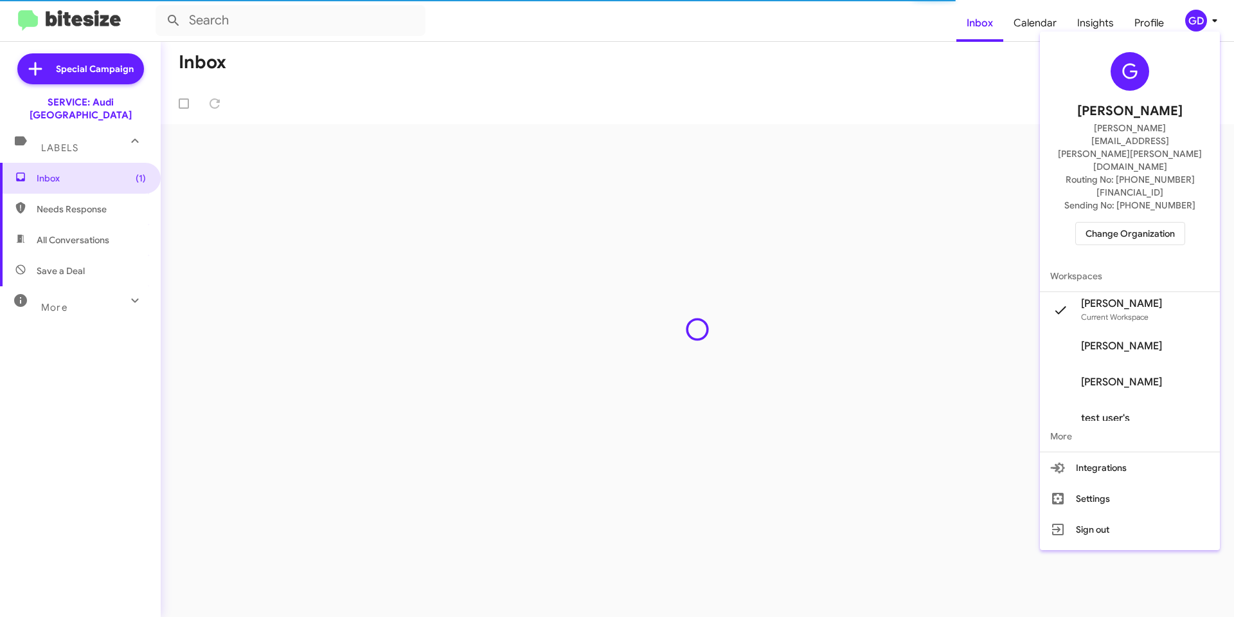
click at [1130, 222] on span "Change Organization" at bounding box center [1130, 233] width 89 height 22
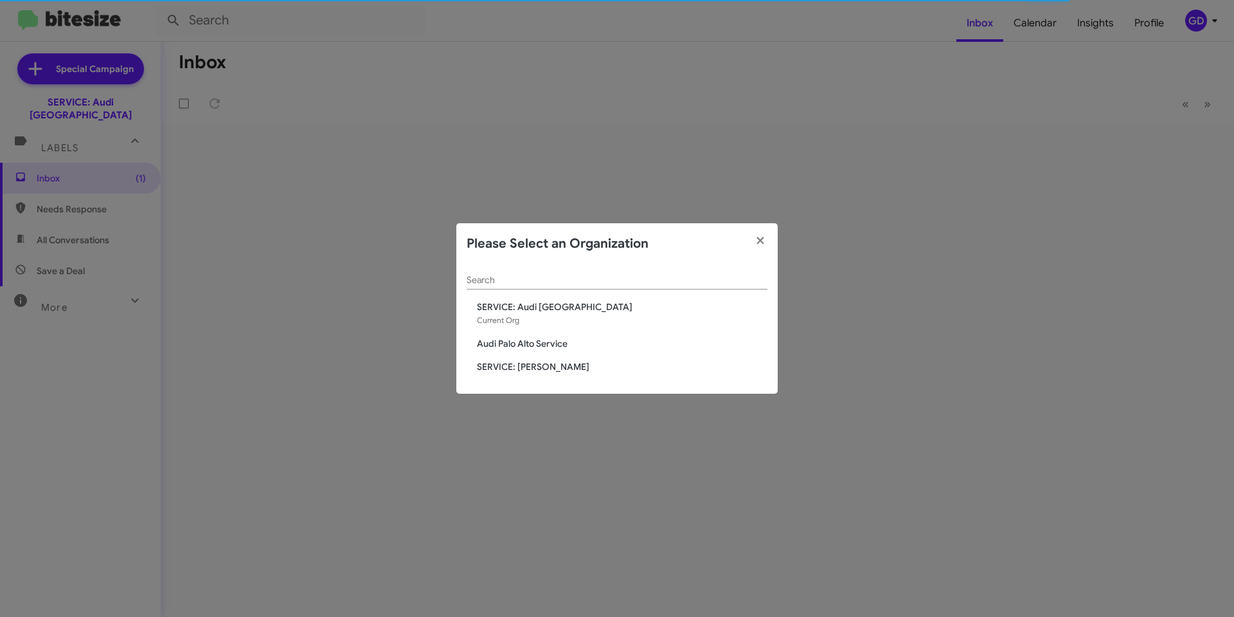
click at [505, 346] on span "Audi Palo Alto Service" at bounding box center [622, 343] width 291 height 13
click at [546, 344] on span "Audi Palo Alto Service" at bounding box center [622, 343] width 291 height 13
